Goal: Transaction & Acquisition: Download file/media

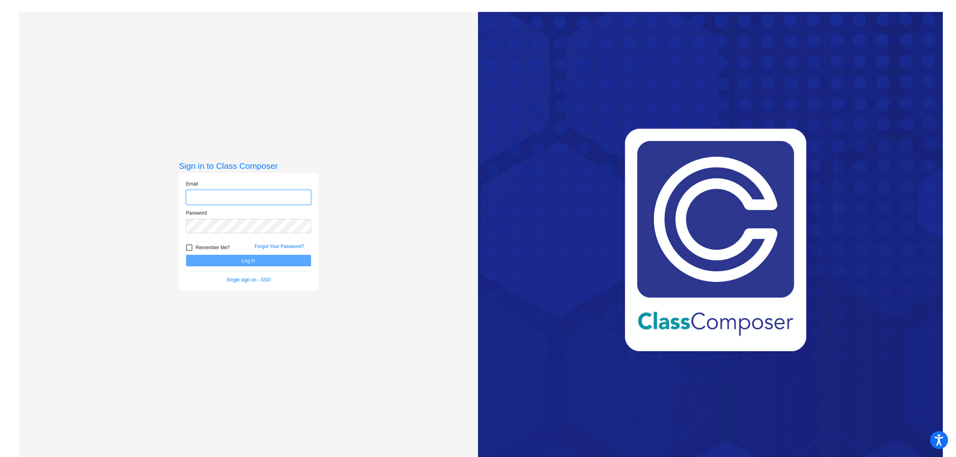
type input "[EMAIL_ADDRESS][DOMAIN_NAME]"
click at [234, 261] on button "Log In" at bounding box center [248, 261] width 125 height 12
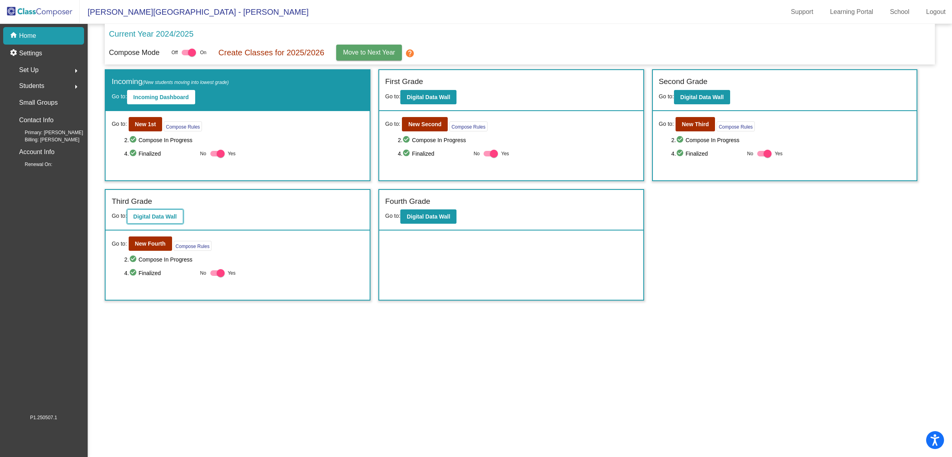
click at [151, 218] on b "Digital Data Wall" at bounding box center [154, 217] width 43 height 6
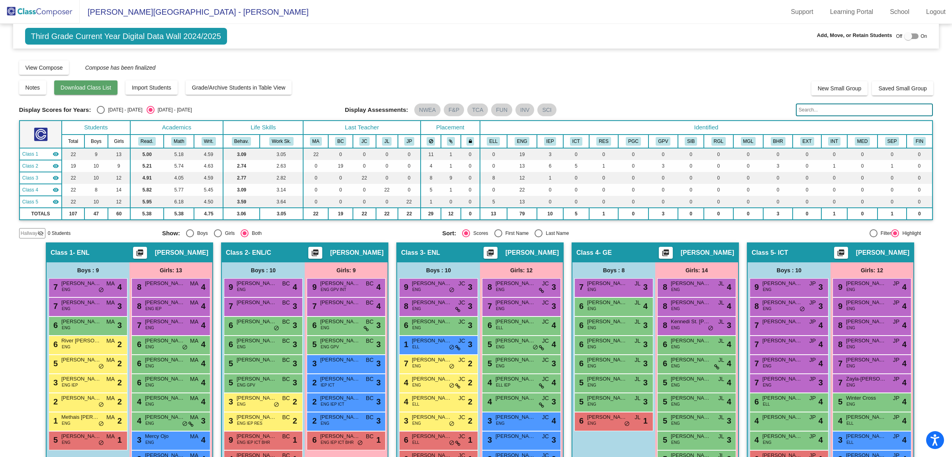
click at [98, 90] on span "Download Class List" at bounding box center [86, 87] width 51 height 6
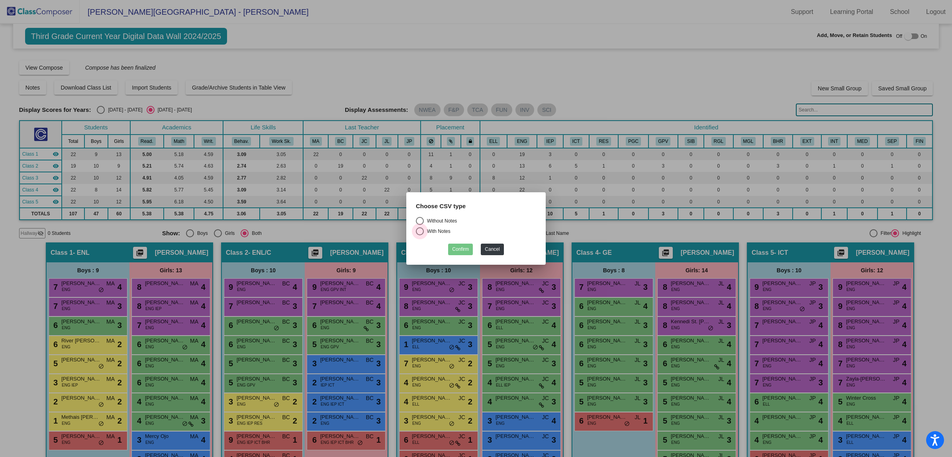
click at [421, 233] on div "Select an option" at bounding box center [420, 232] width 8 height 8
click at [420, 235] on input "With Notes" at bounding box center [420, 235] width 0 height 0
radio input "true"
click at [462, 249] on button "Confirm" at bounding box center [460, 250] width 25 height 12
